Goal: Transaction & Acquisition: Purchase product/service

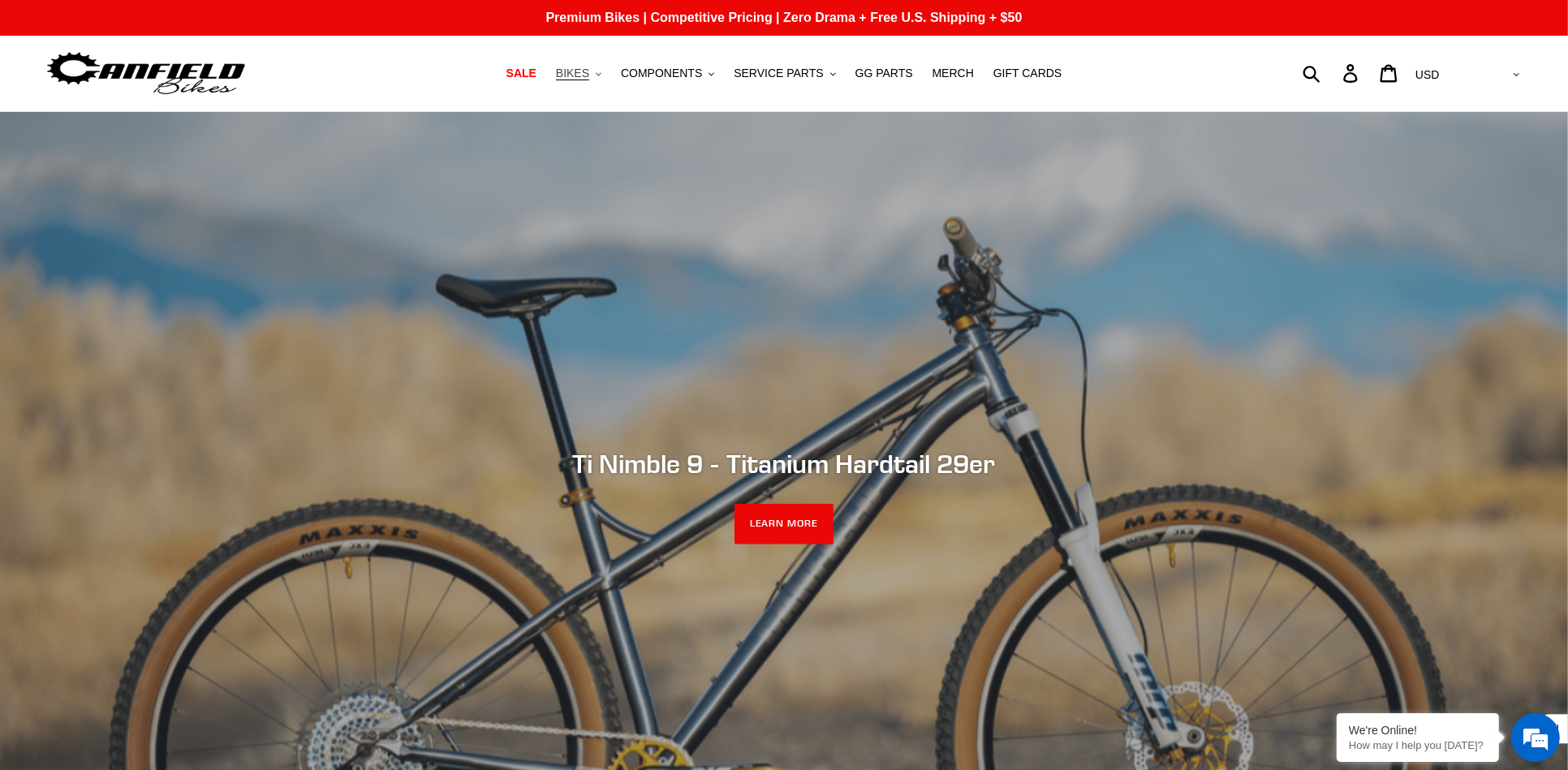
click at [585, 72] on span "BIKES" at bounding box center [572, 74] width 33 height 14
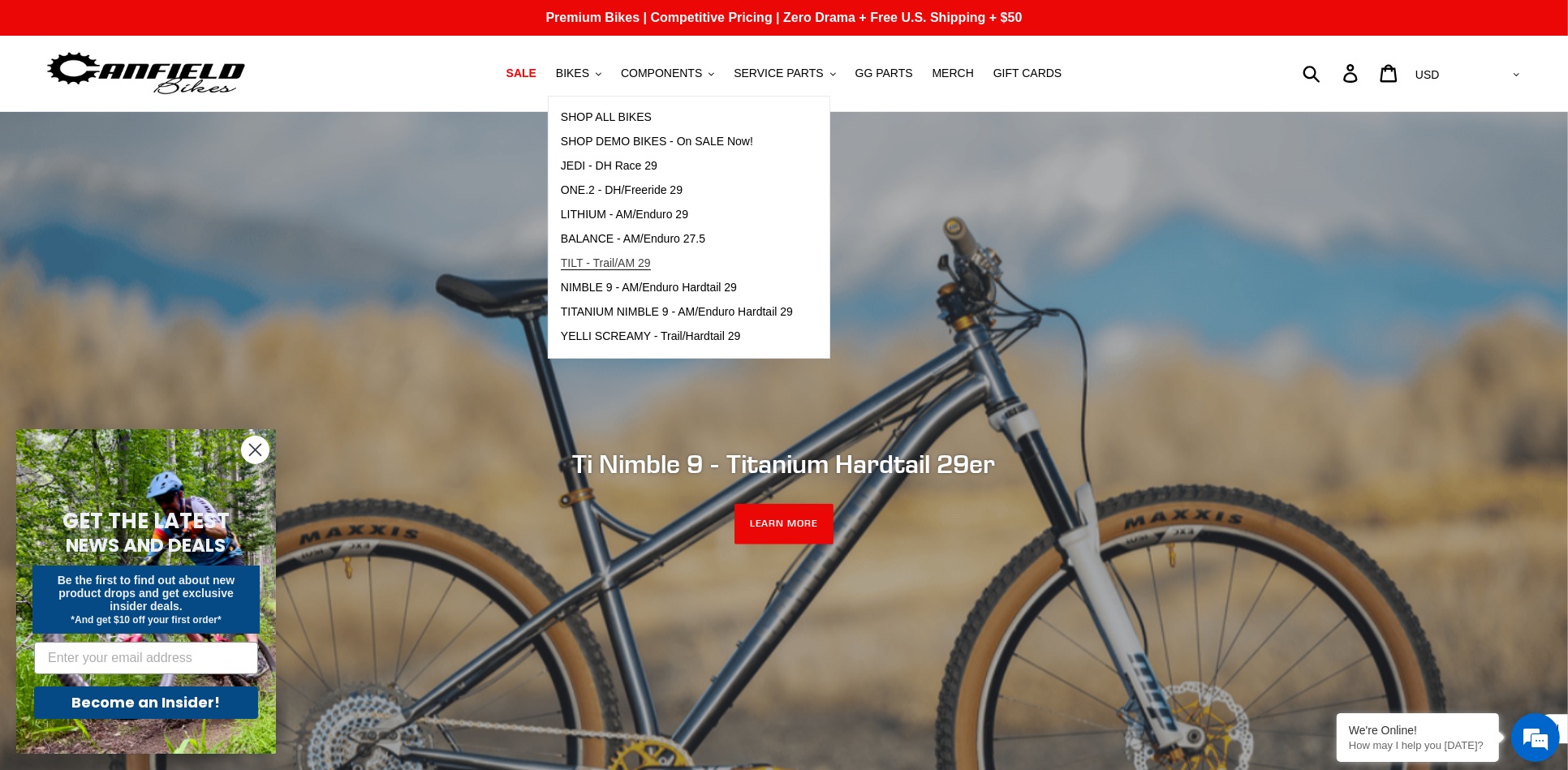
click at [638, 265] on span "TILT - Trail/AM 29" at bounding box center [606, 263] width 90 height 14
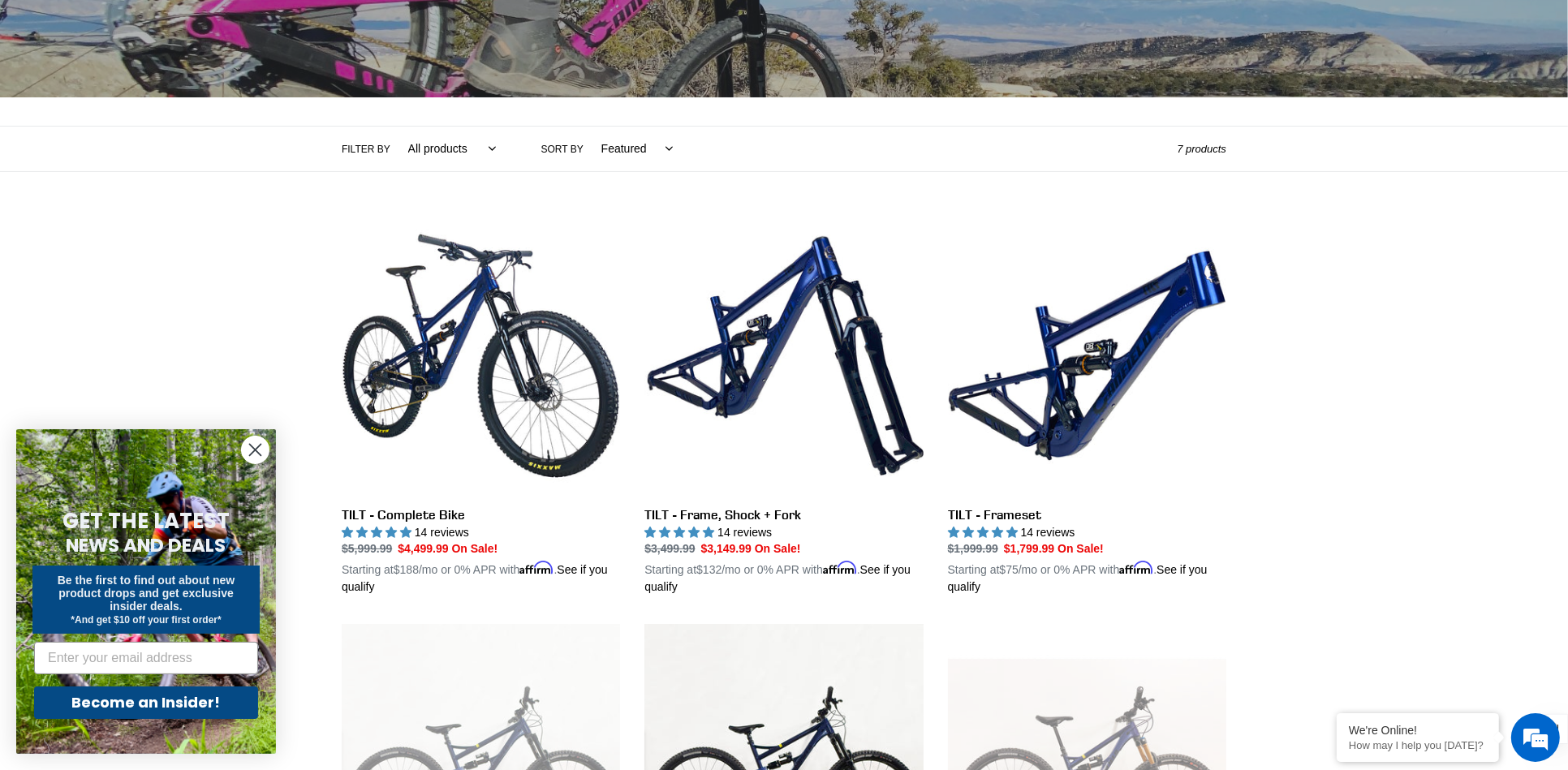
scroll to position [273, 0]
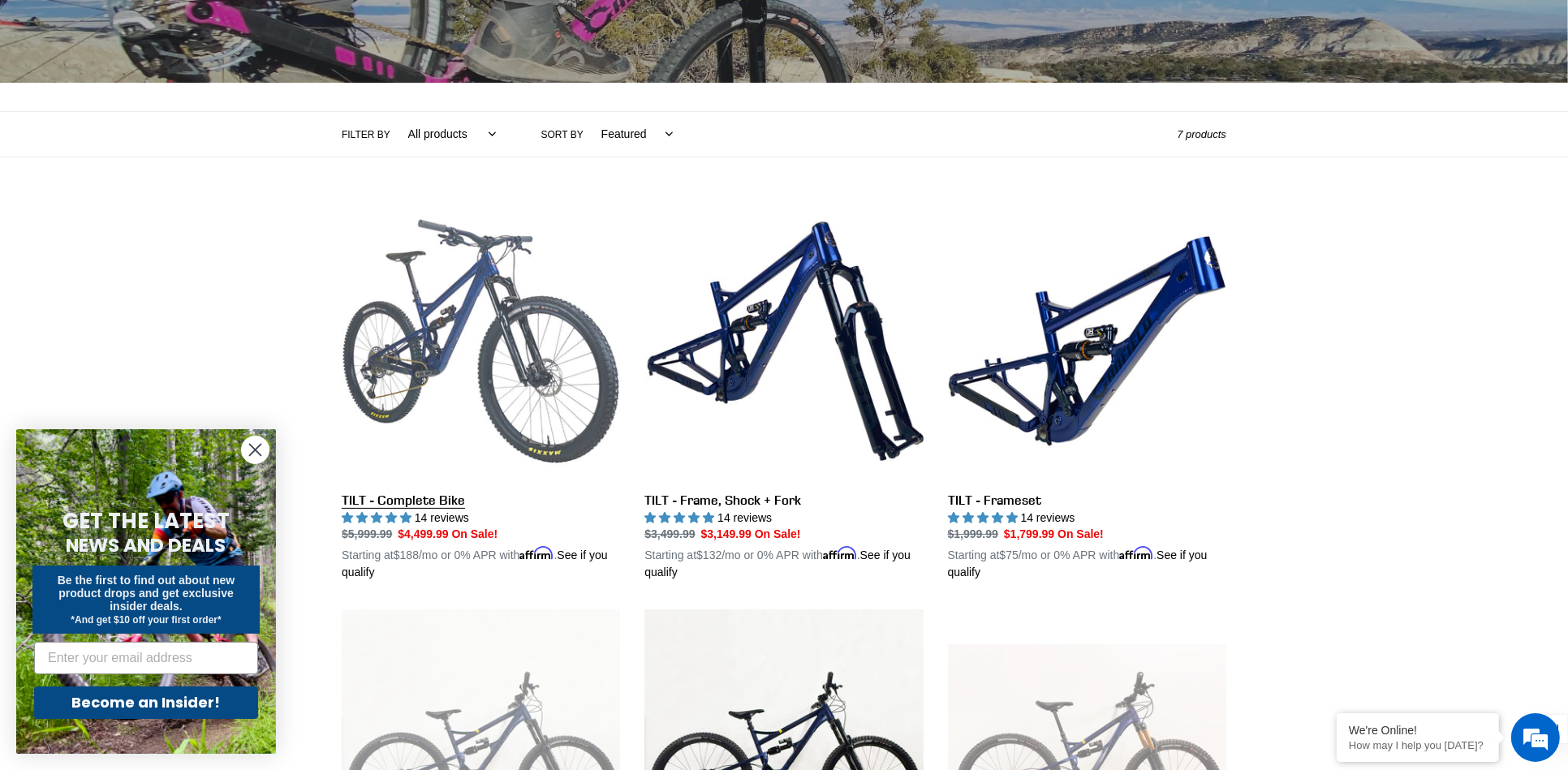
click at [416, 305] on link "TILT - Complete Bike" at bounding box center [481, 392] width 279 height 379
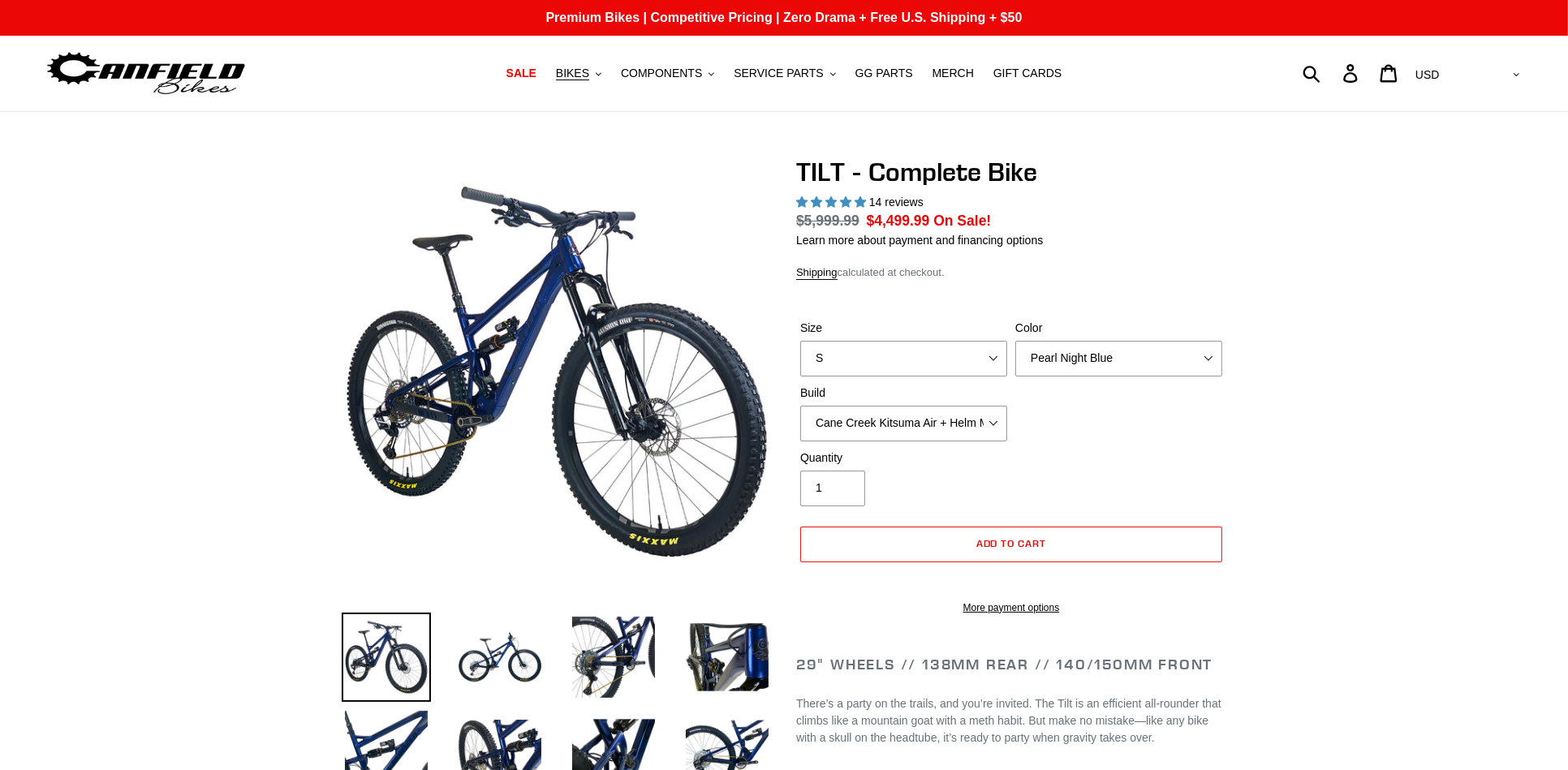
select select "highest-rating"
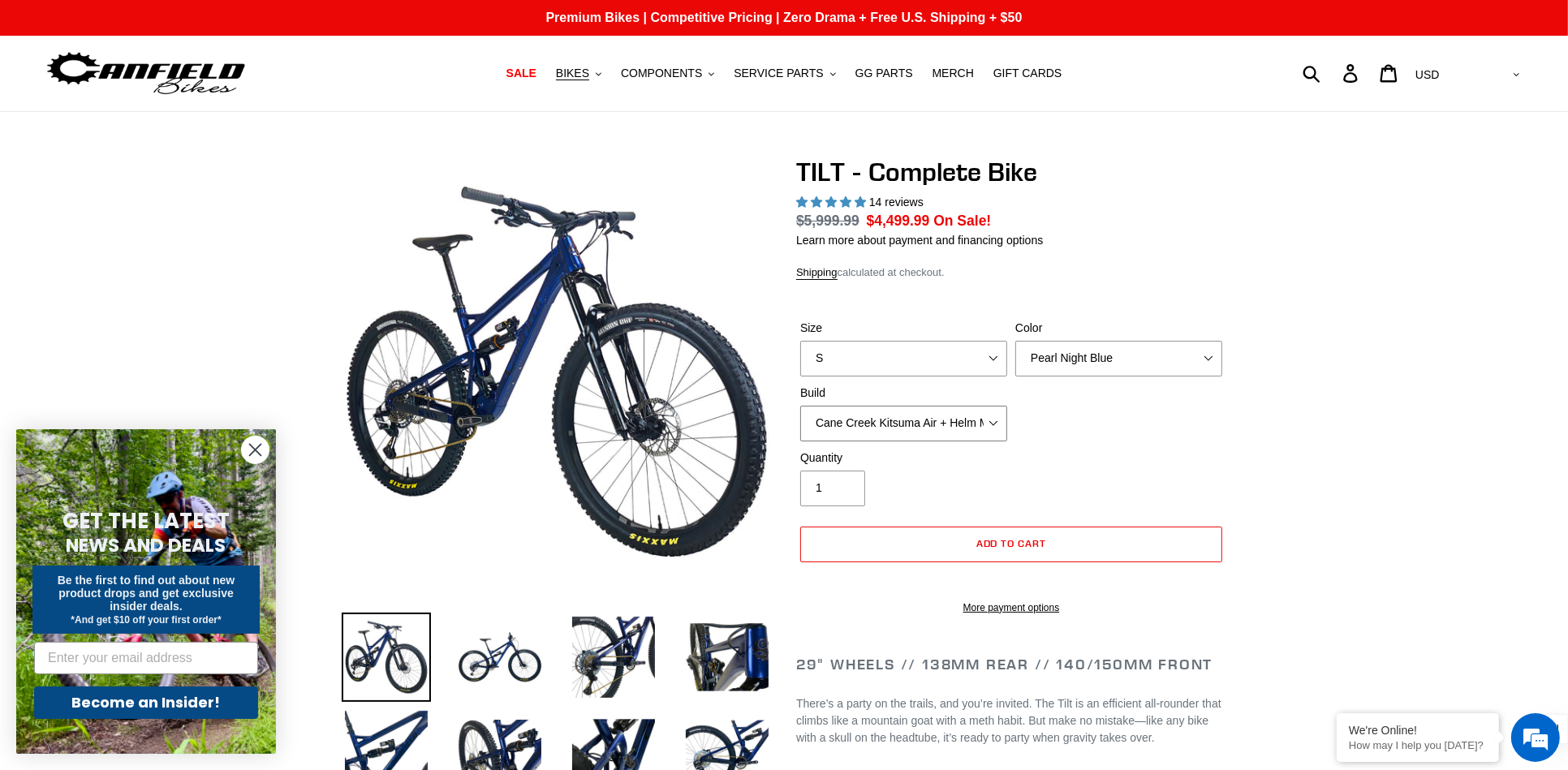
click at [972, 424] on select "Cane Creek Kitsuma Air + Helm MKII 140 + SRAM GX Cane Creek Kitsuma Air + Helm …" at bounding box center [904, 423] width 207 height 36
